Goal: Information Seeking & Learning: Learn about a topic

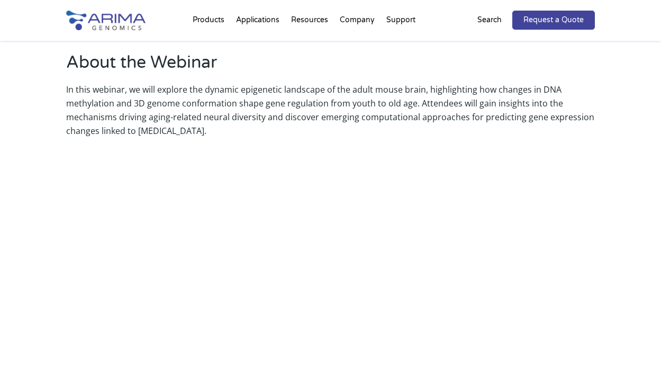
click at [588, 145] on div "About the Webinar In this webinar, we will explore the dynamic epigenetic lands…" at bounding box center [330, 293] width 529 height 485
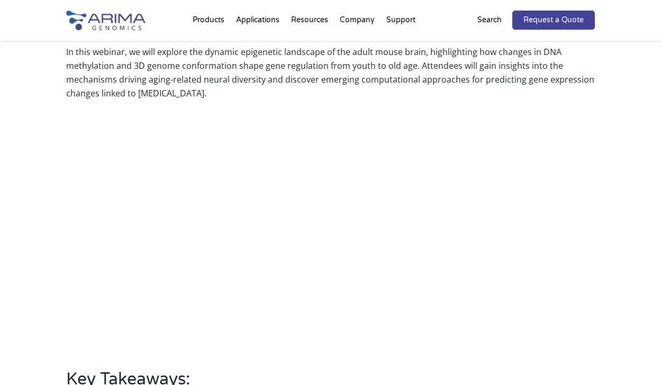
scroll to position [351, 0]
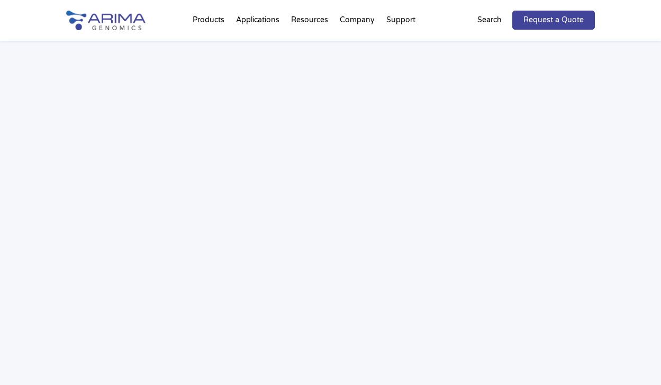
scroll to position [1568, 0]
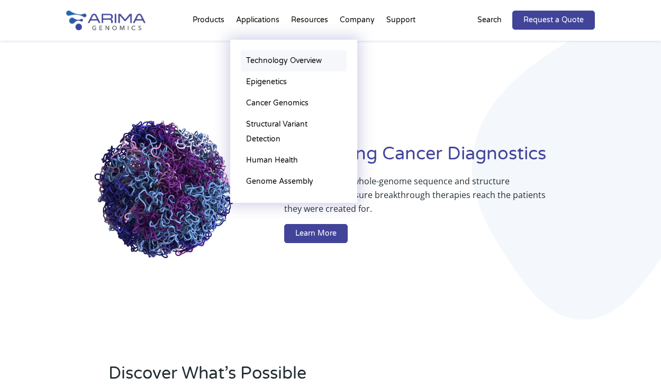
click at [268, 60] on link "Technology Overview" at bounding box center [294, 60] width 106 height 21
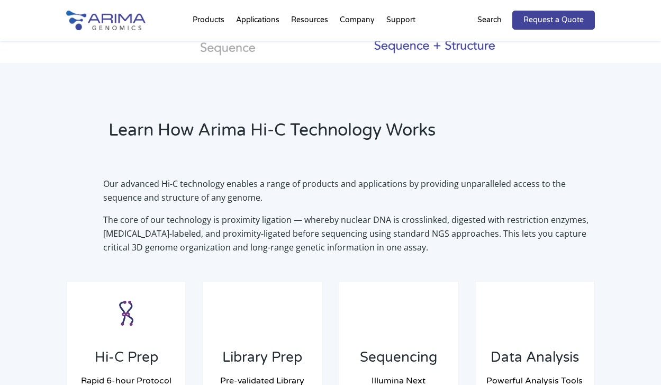
scroll to position [663, 0]
